Goal: Information Seeking & Learning: Learn about a topic

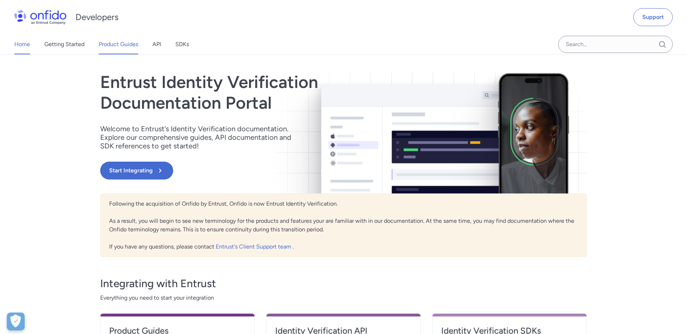
click at [114, 48] on link "Product Guides" at bounding box center [118, 44] width 39 height 20
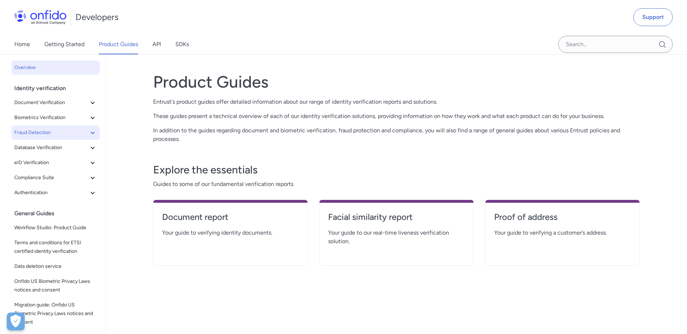
click at [92, 129] on icon at bounding box center [92, 132] width 9 height 9
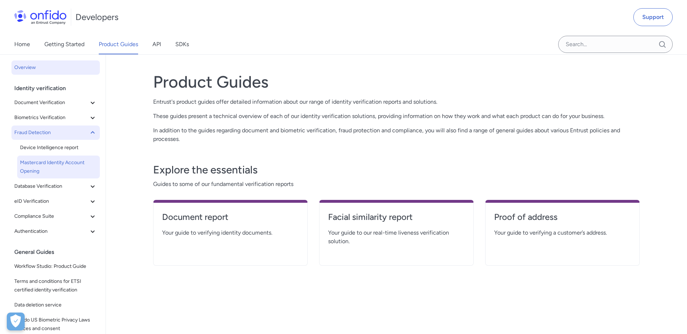
click at [58, 158] on span "Mastercard Identity Account Opening" at bounding box center [58, 166] width 77 height 17
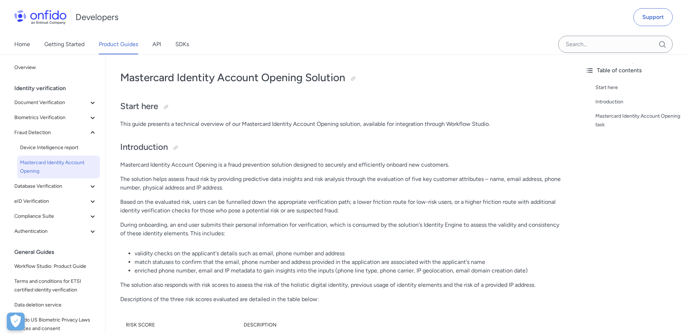
click at [128, 124] on p "This guide presents a technical overview of our Mastercard Identity Account Ope…" at bounding box center [342, 124] width 445 height 9
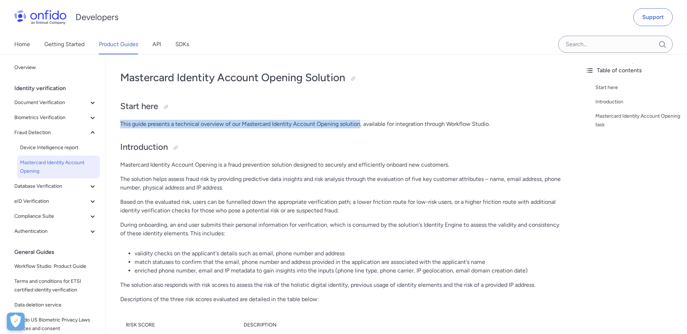
drag, startPoint x: 128, startPoint y: 124, endPoint x: 354, endPoint y: 123, distance: 225.3
click at [354, 123] on p "This guide presents a technical overview of our Mastercard Identity Account Ope…" at bounding box center [342, 124] width 445 height 9
click at [128, 126] on p "This guide presents a technical overview of our Mastercard Identity Account Ope…" at bounding box center [342, 124] width 445 height 9
drag, startPoint x: 128, startPoint y: 126, endPoint x: 477, endPoint y: 123, distance: 348.3
click at [477, 123] on p "This guide presents a technical overview of our Mastercard Identity Account Ope…" at bounding box center [342, 124] width 445 height 9
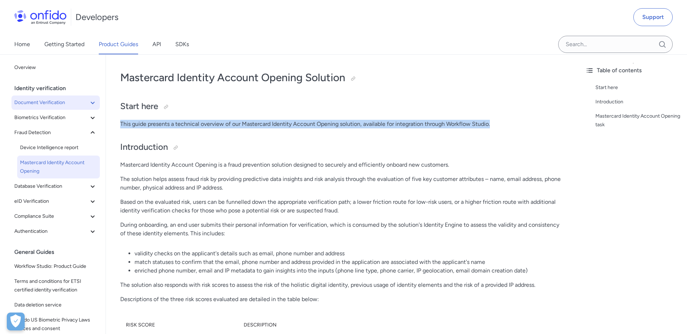
click at [53, 100] on span "Document Verification" at bounding box center [51, 102] width 74 height 9
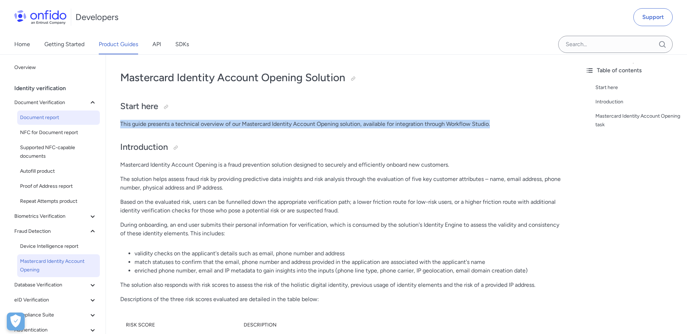
click at [49, 112] on link "Document report" at bounding box center [58, 117] width 83 height 14
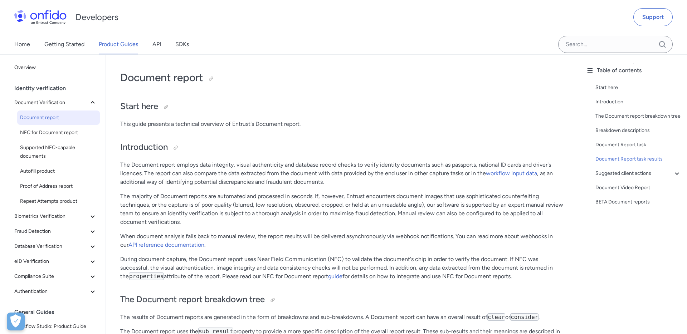
click at [616, 157] on div "Document Report task results" at bounding box center [638, 159] width 86 height 9
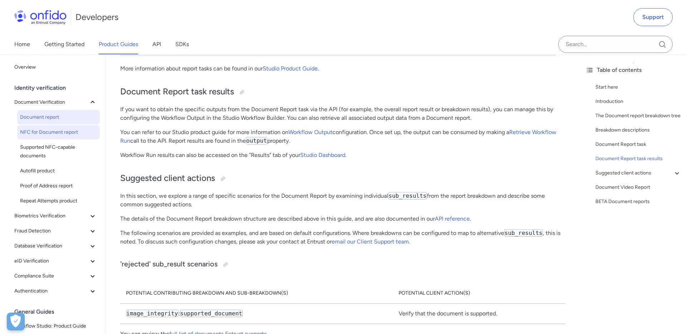
click at [55, 134] on span "NFC for Document report" at bounding box center [58, 132] width 77 height 9
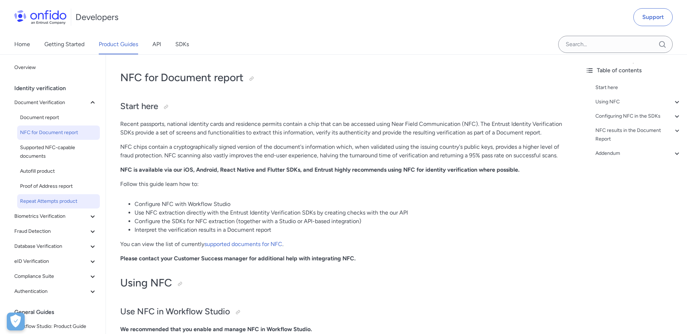
click at [51, 197] on span "Repeat Attempts product" at bounding box center [58, 201] width 77 height 9
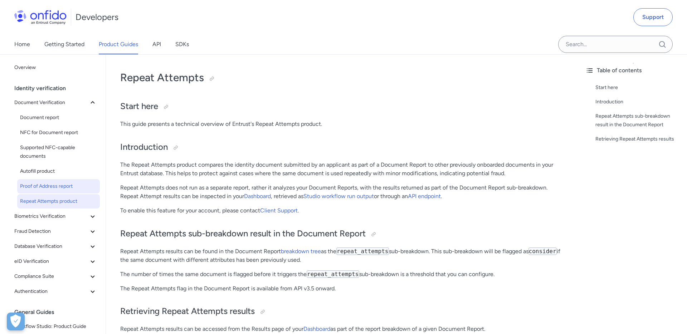
click at [51, 184] on span "Proof of Address report" at bounding box center [58, 186] width 77 height 9
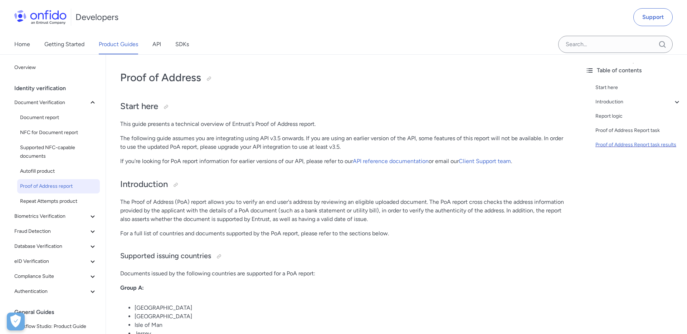
click at [619, 148] on div "Proof of Address Report task results" at bounding box center [638, 145] width 86 height 9
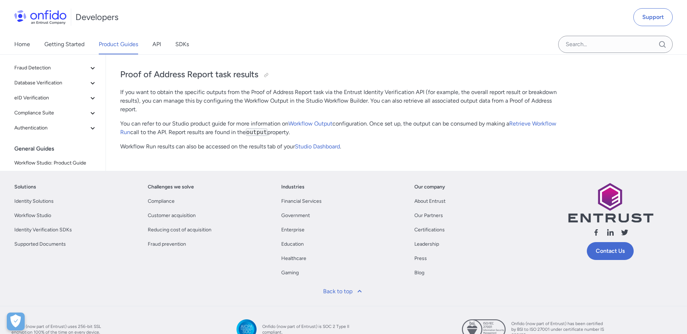
click at [134, 103] on p "If you want to obtain the specific outputs from the Proof of Address Report tas…" at bounding box center [342, 101] width 445 height 26
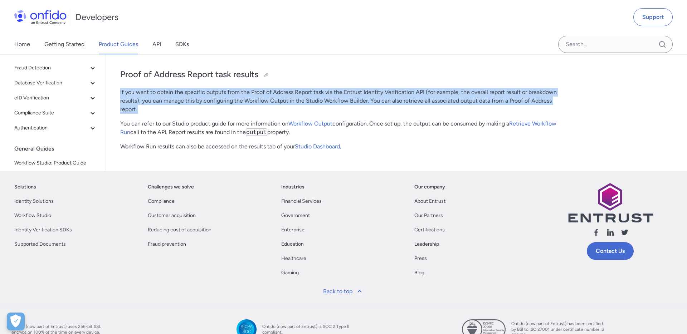
click at [134, 103] on p "If you want to obtain the specific outputs from the Proof of Address Report tas…" at bounding box center [342, 101] width 445 height 26
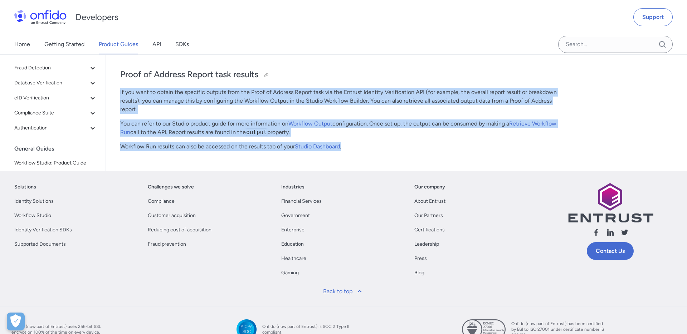
click at [351, 151] on p "Workflow Run results can also be accessed on the results tab of your Studio Das…" at bounding box center [342, 146] width 445 height 9
copy div "If you want to obtain the specific outputs from the Proof of Address Report tas…"
